Goal: Transaction & Acquisition: Purchase product/service

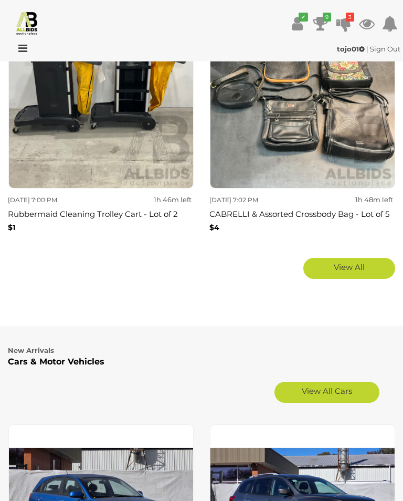
scroll to position [1838, 0]
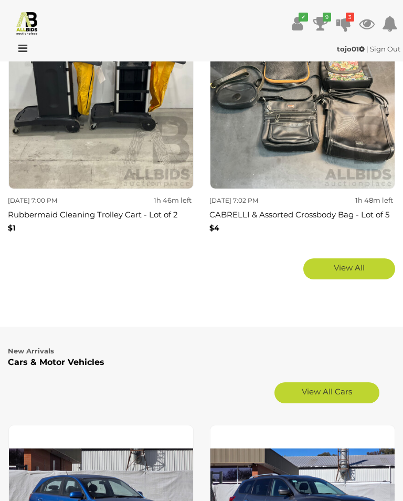
click at [320, 258] on link "View All" at bounding box center [349, 268] width 92 height 21
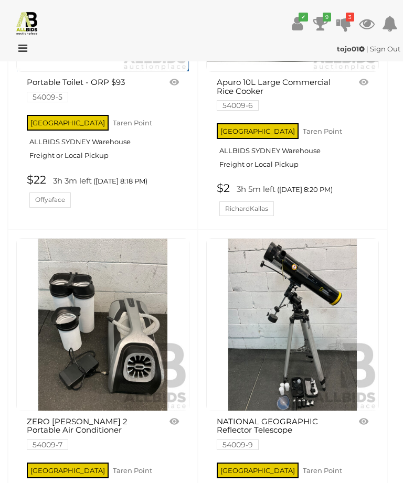
scroll to position [8409, 0]
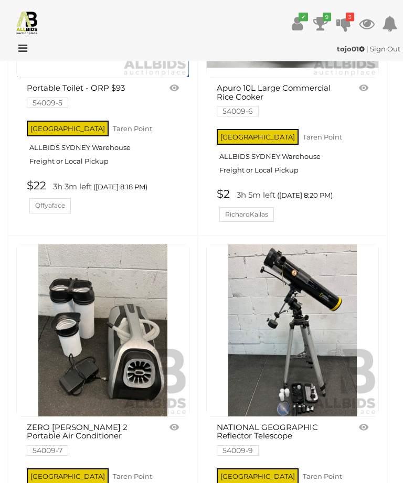
click at [25, 26] on img at bounding box center [27, 22] width 25 height 25
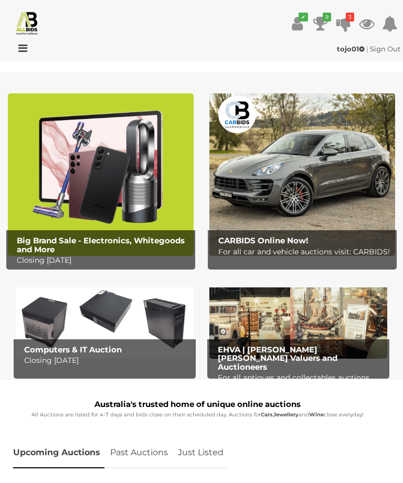
click at [25, 45] on icon at bounding box center [20, 48] width 14 height 10
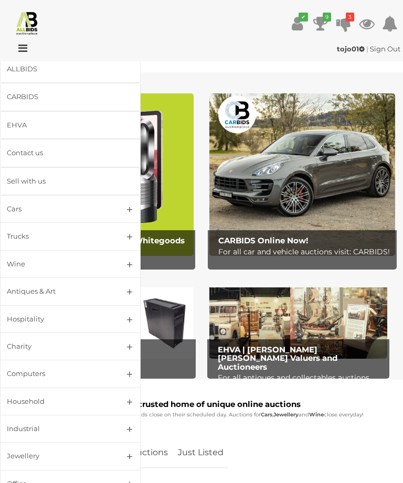
click at [17, 121] on div "EHVA" at bounding box center [58, 125] width 102 height 12
click at [239, 46] on div "tojo01 | Sign Out" at bounding box center [235, 49] width 332 height 12
click at [346, 18] on icon "3" at bounding box center [350, 17] width 8 height 9
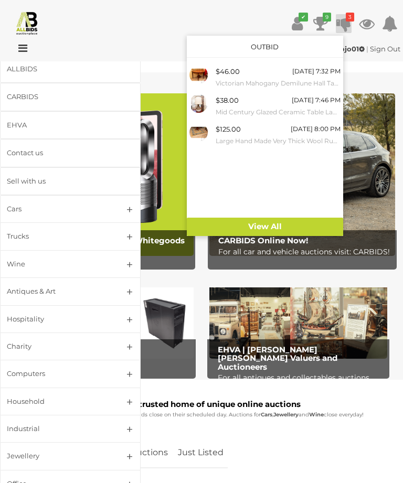
click at [219, 137] on small "Large Hand Made Very Thick Wool Rug with Foliate Theme" at bounding box center [278, 141] width 125 height 12
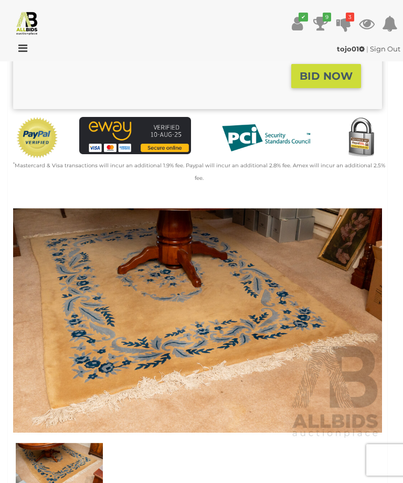
scroll to position [269, 0]
